Goal: Information Seeking & Learning: Understand process/instructions

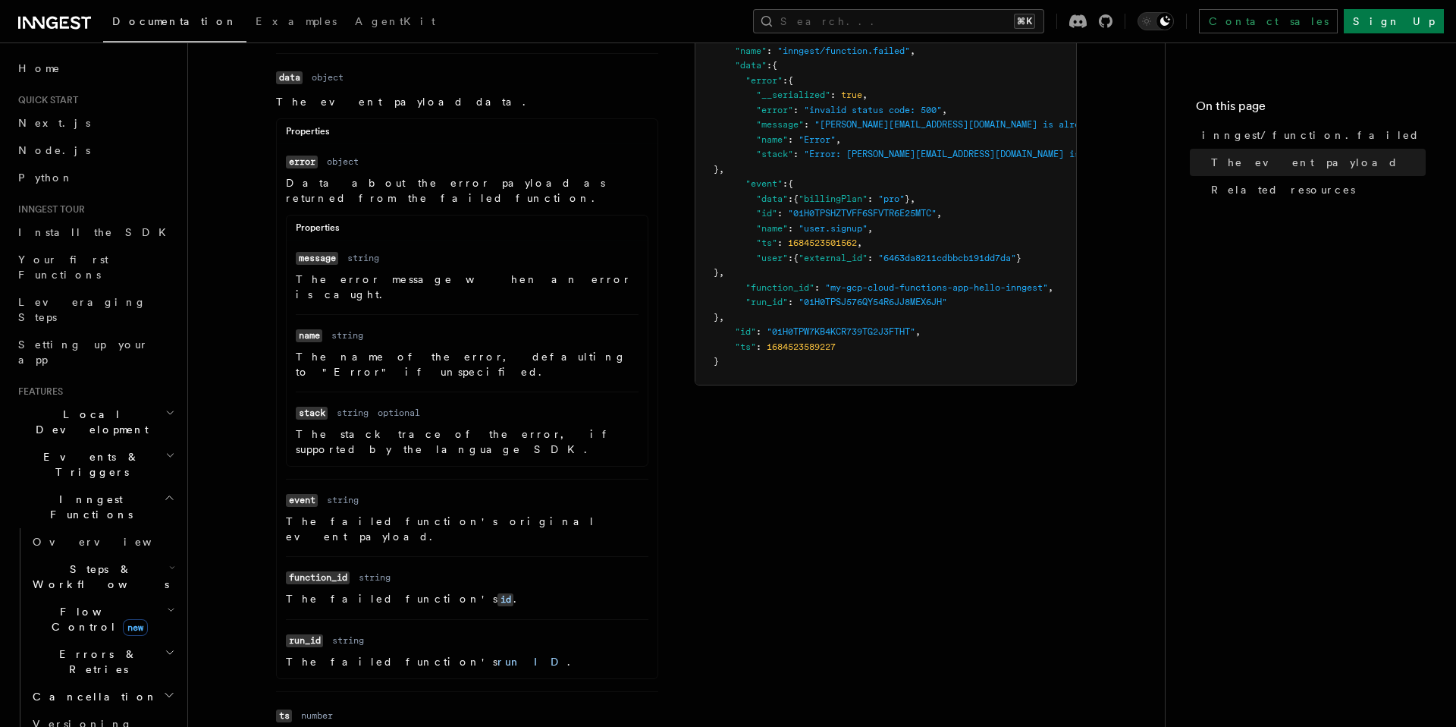
scroll to position [177, 0]
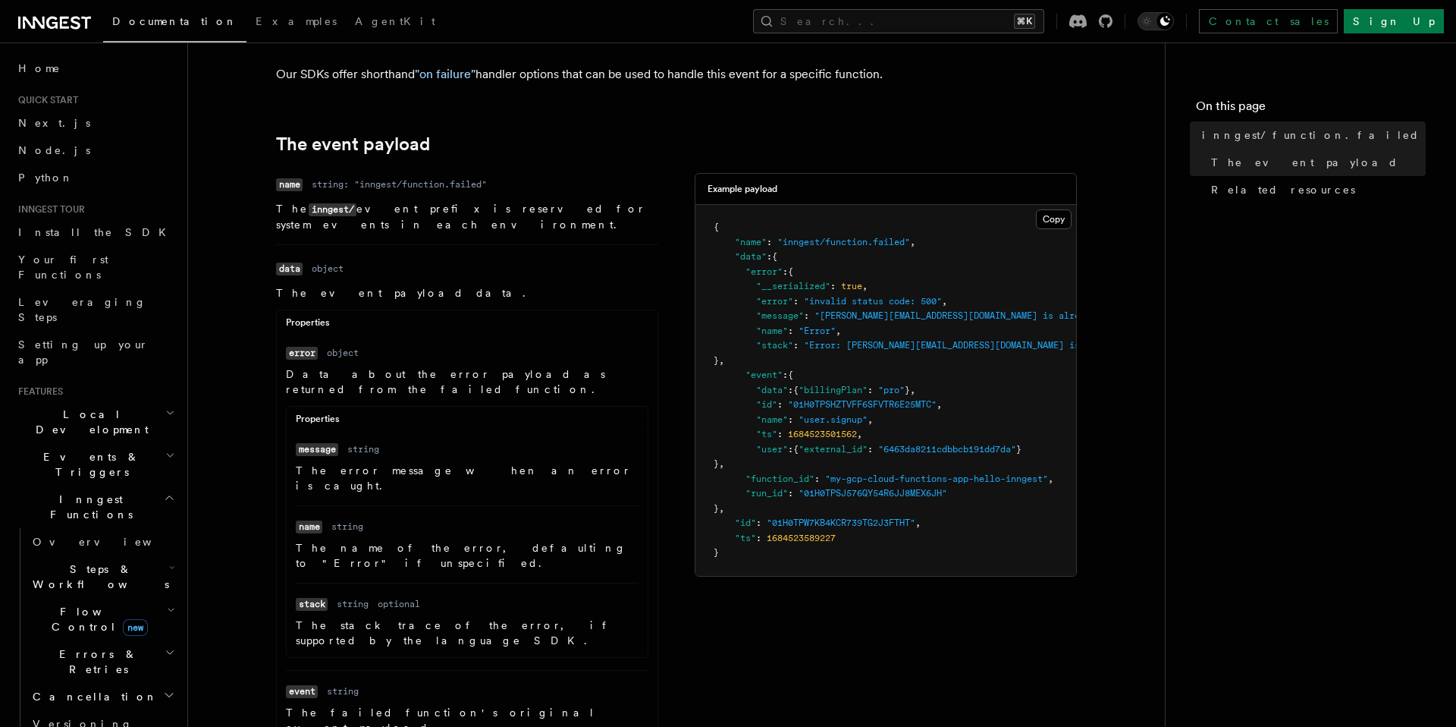
click at [74, 646] on span "Errors & Retries" at bounding box center [96, 661] width 138 height 30
click at [74, 690] on span "Overview" at bounding box center [125, 696] width 156 height 12
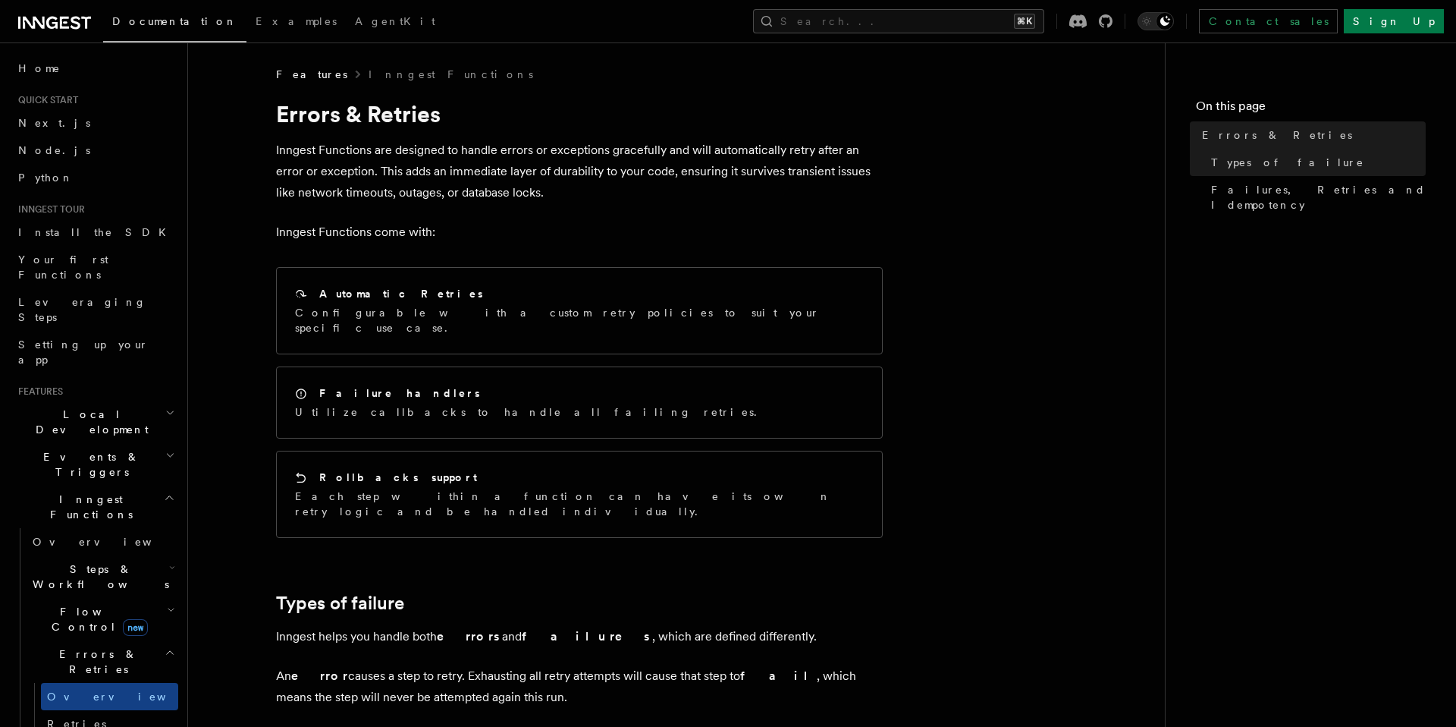
scroll to position [30, 0]
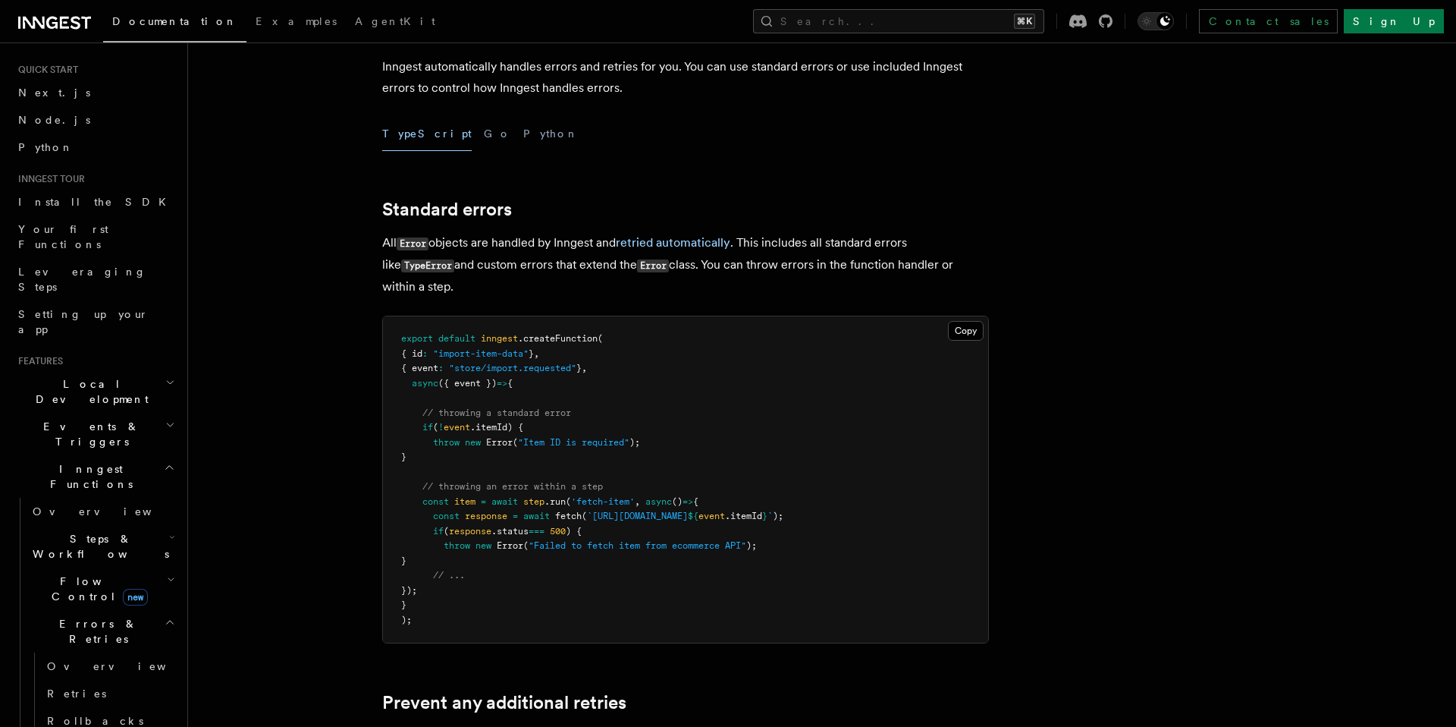
scroll to position [113, 0]
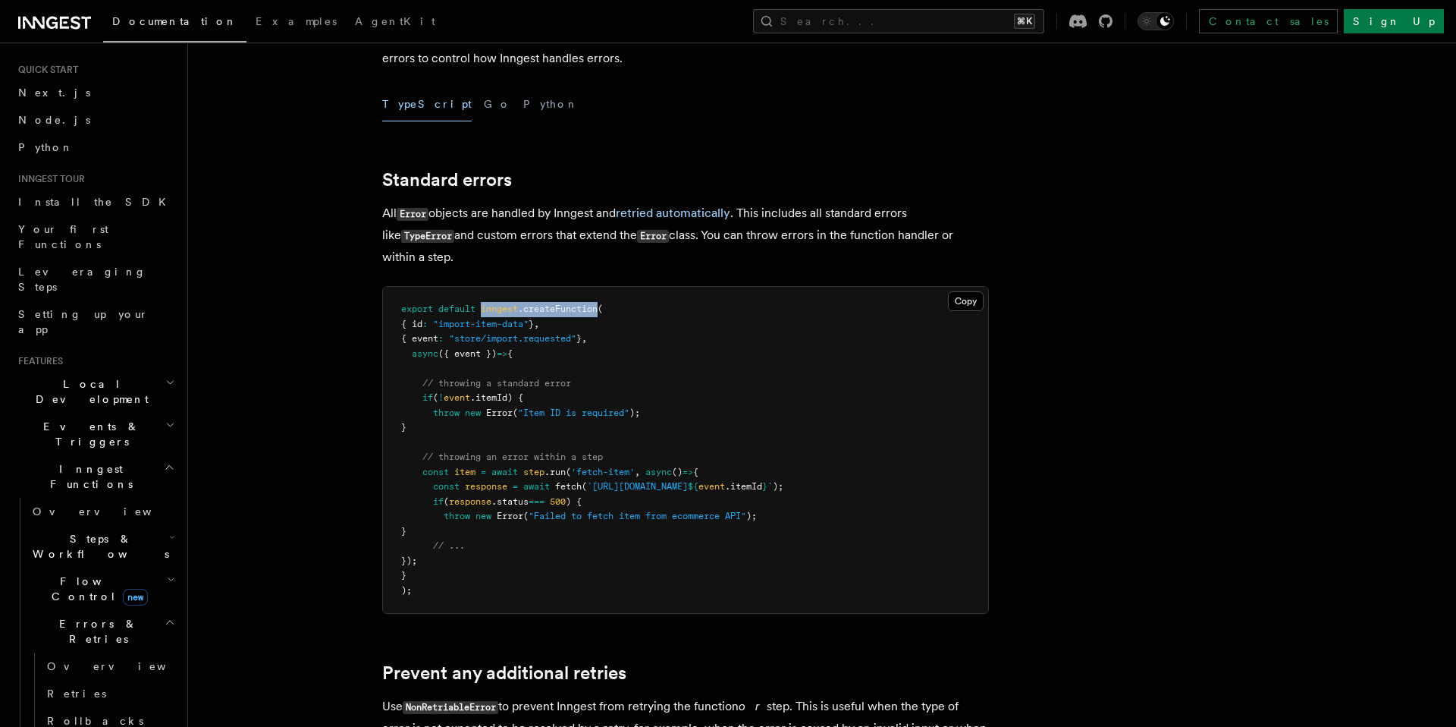
drag, startPoint x: 603, startPoint y: 312, endPoint x: 484, endPoint y: 312, distance: 119.1
click at [484, 312] on span "export default inngest .createFunction (" at bounding box center [502, 308] width 202 height 11
copy span "inngest .createFunction"
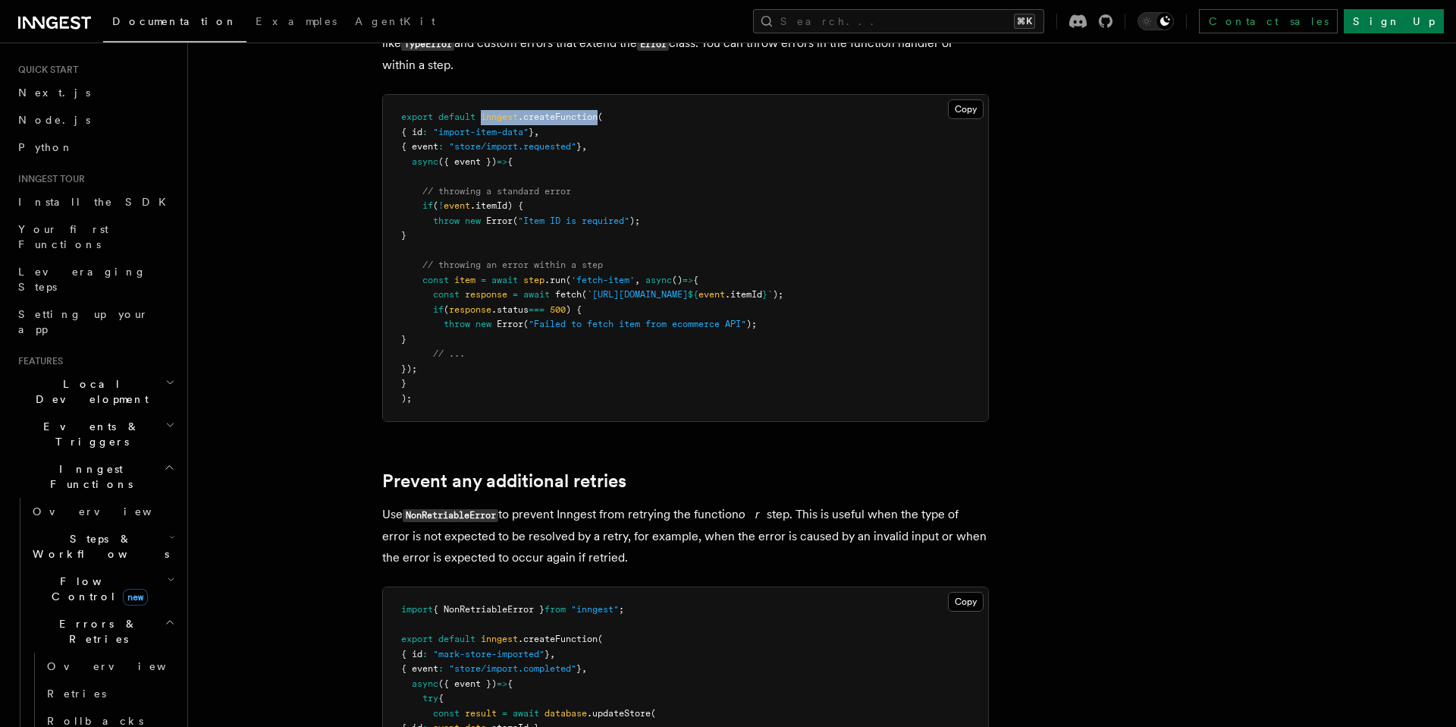
scroll to position [583, 0]
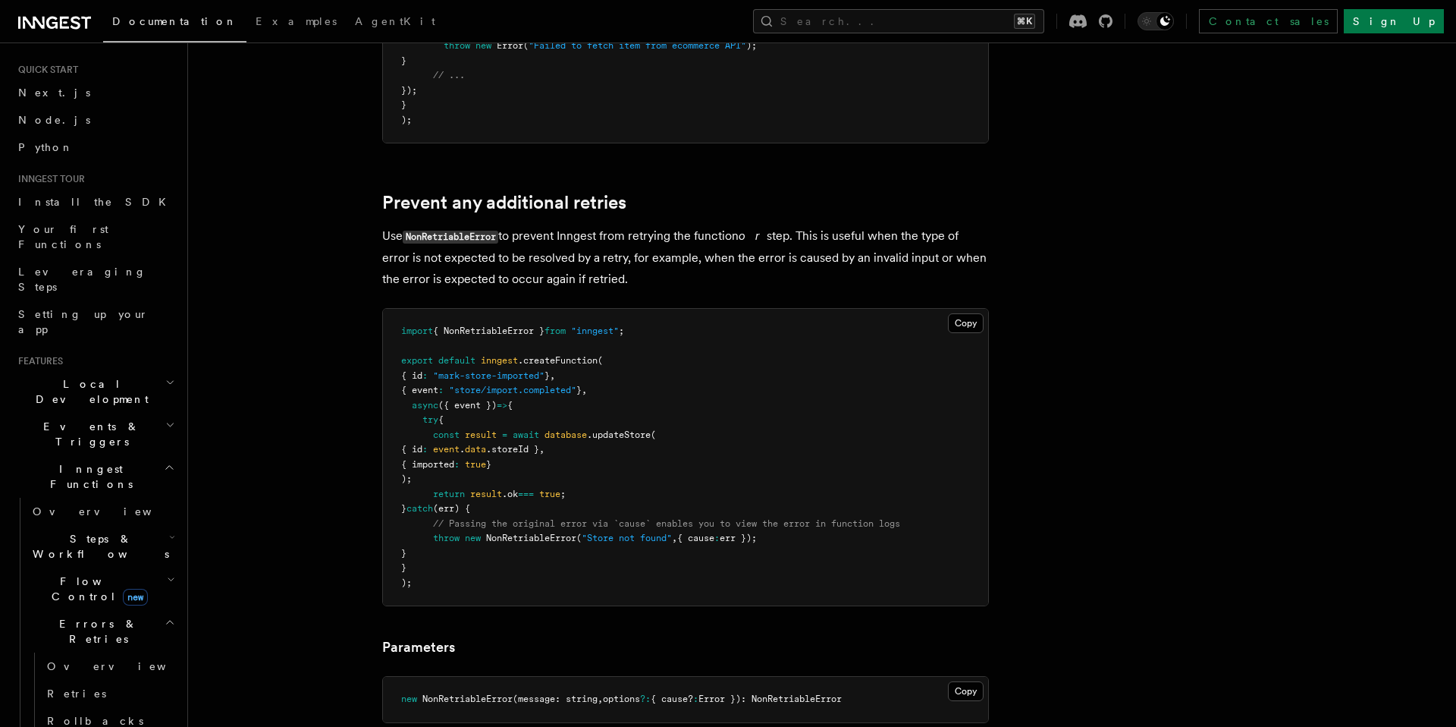
copy span "inngest .createFunction"
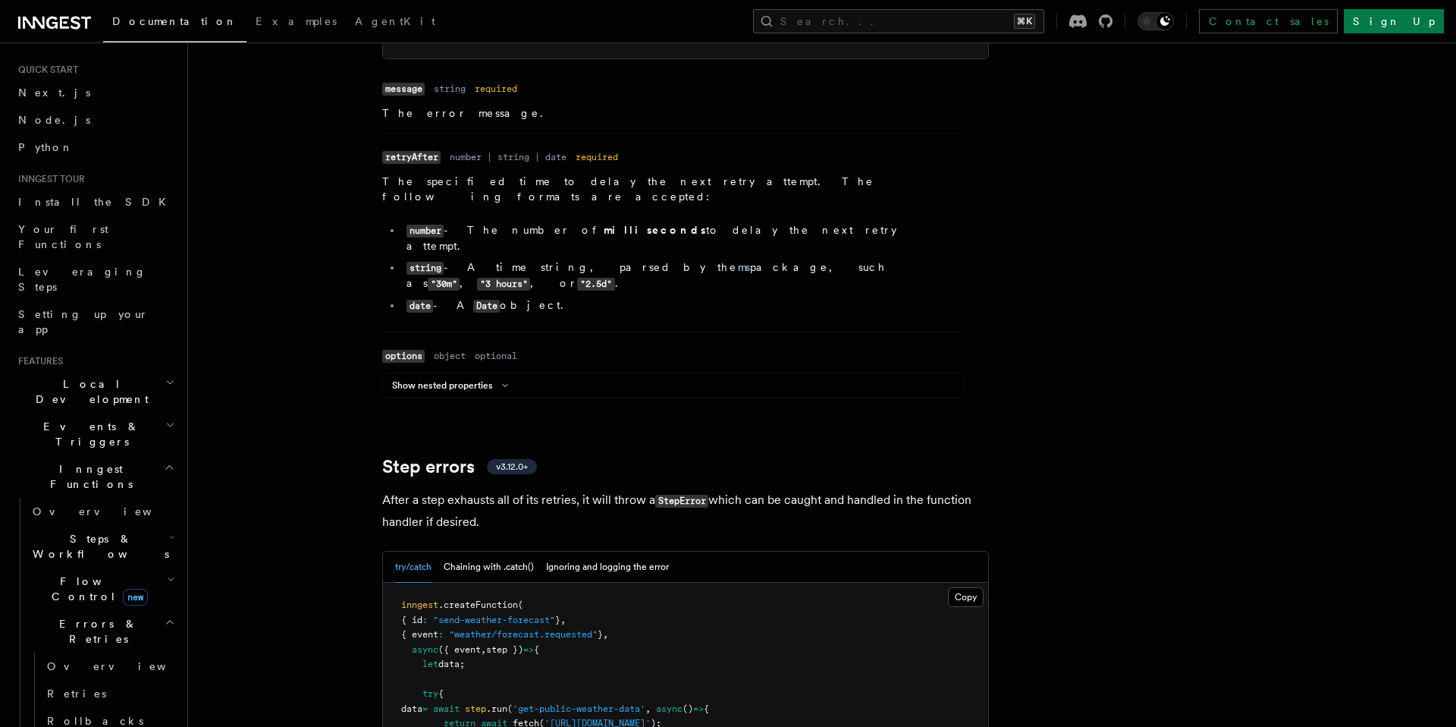
scroll to position [2304, 0]
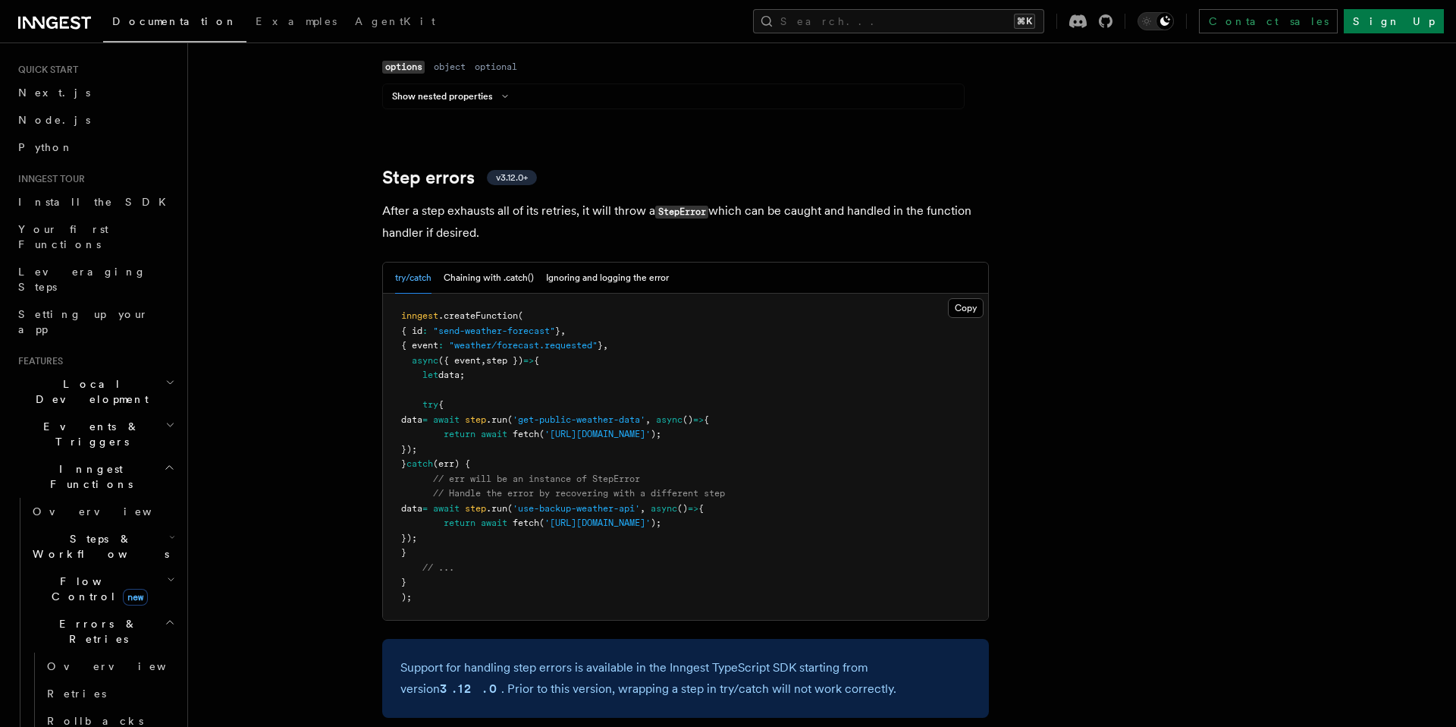
drag, startPoint x: 454, startPoint y: 510, endPoint x: 422, endPoint y: 366, distance: 147.6
click at [422, 366] on pre "inngest .createFunction ( { id : "send-weather-forecast" } , { event : "weather…" at bounding box center [685, 457] width 605 height 326
copy code "try { data = await step .run ( 'get-public-weather-data' , async () => { return…"
